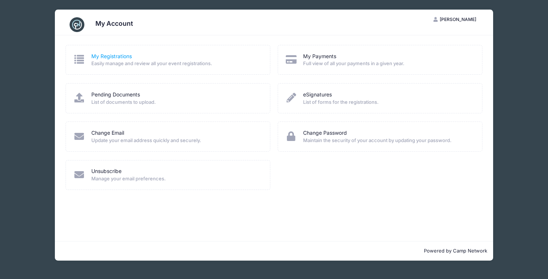
click at [109, 58] on link "My Registrations" at bounding box center [111, 57] width 41 height 8
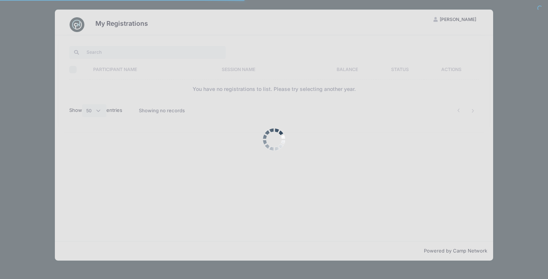
select select "50"
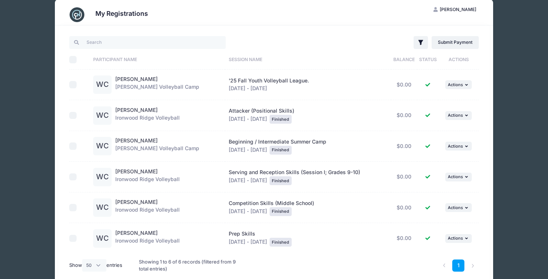
scroll to position [12, 0]
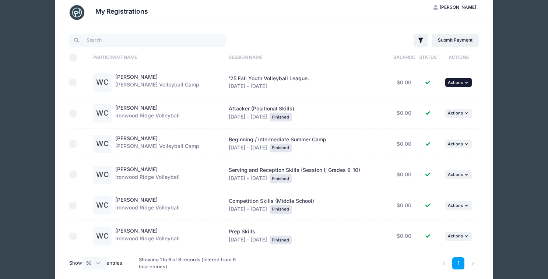
click at [466, 81] on icon "button" at bounding box center [467, 83] width 4 height 4
click at [448, 99] on link "View Registration" at bounding box center [434, 99] width 67 height 14
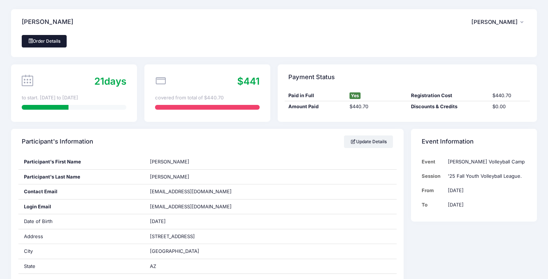
click at [49, 41] on link "Order Details" at bounding box center [44, 41] width 45 height 13
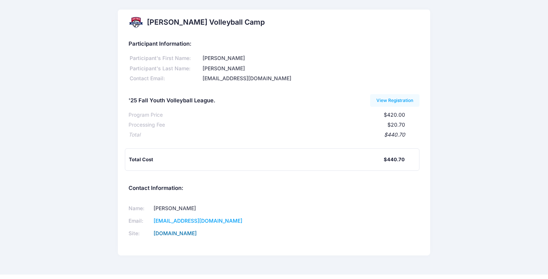
click at [197, 231] on link "[DOMAIN_NAME]" at bounding box center [175, 233] width 43 height 6
